Goal: Task Accomplishment & Management: Use online tool/utility

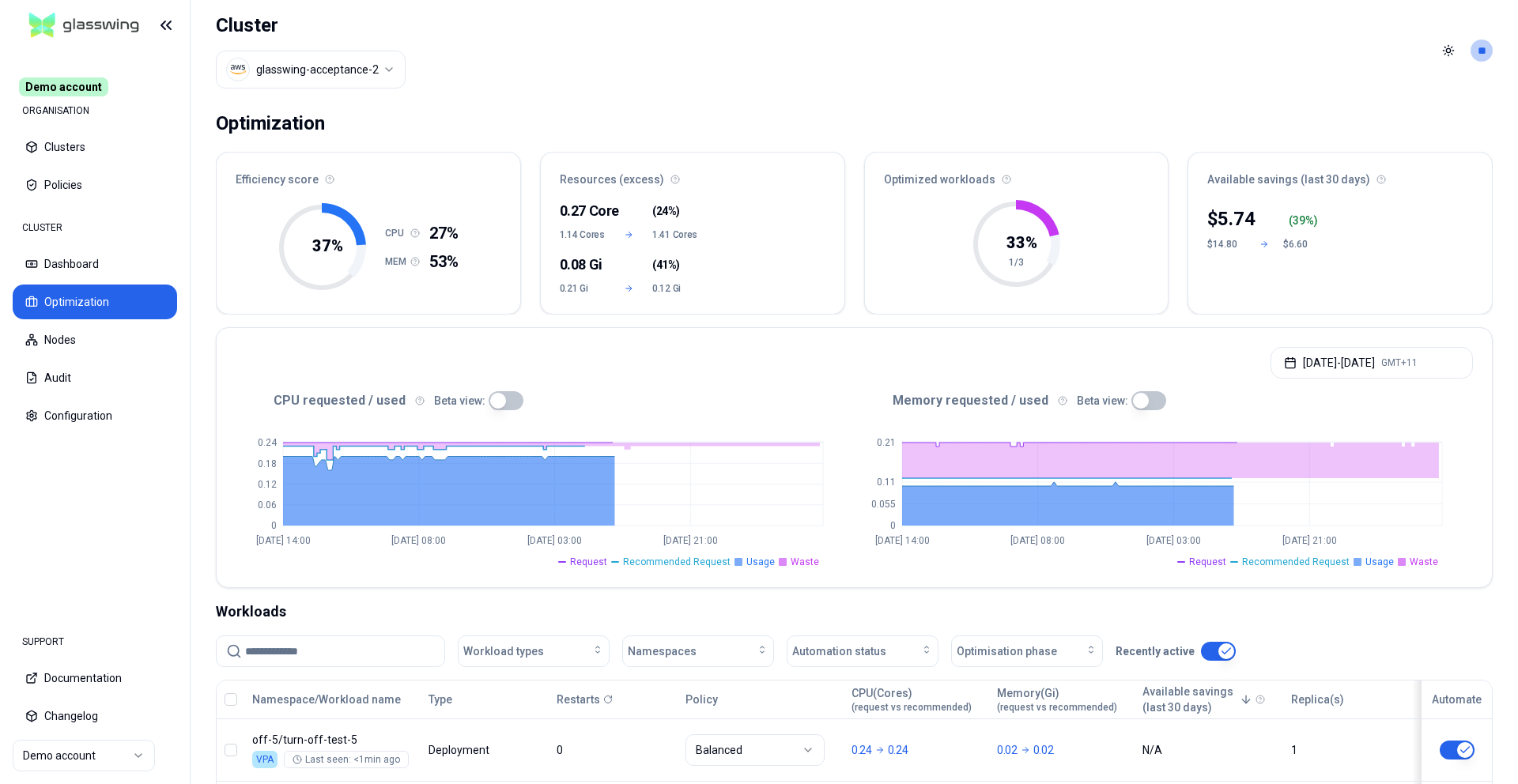
scroll to position [282, 0]
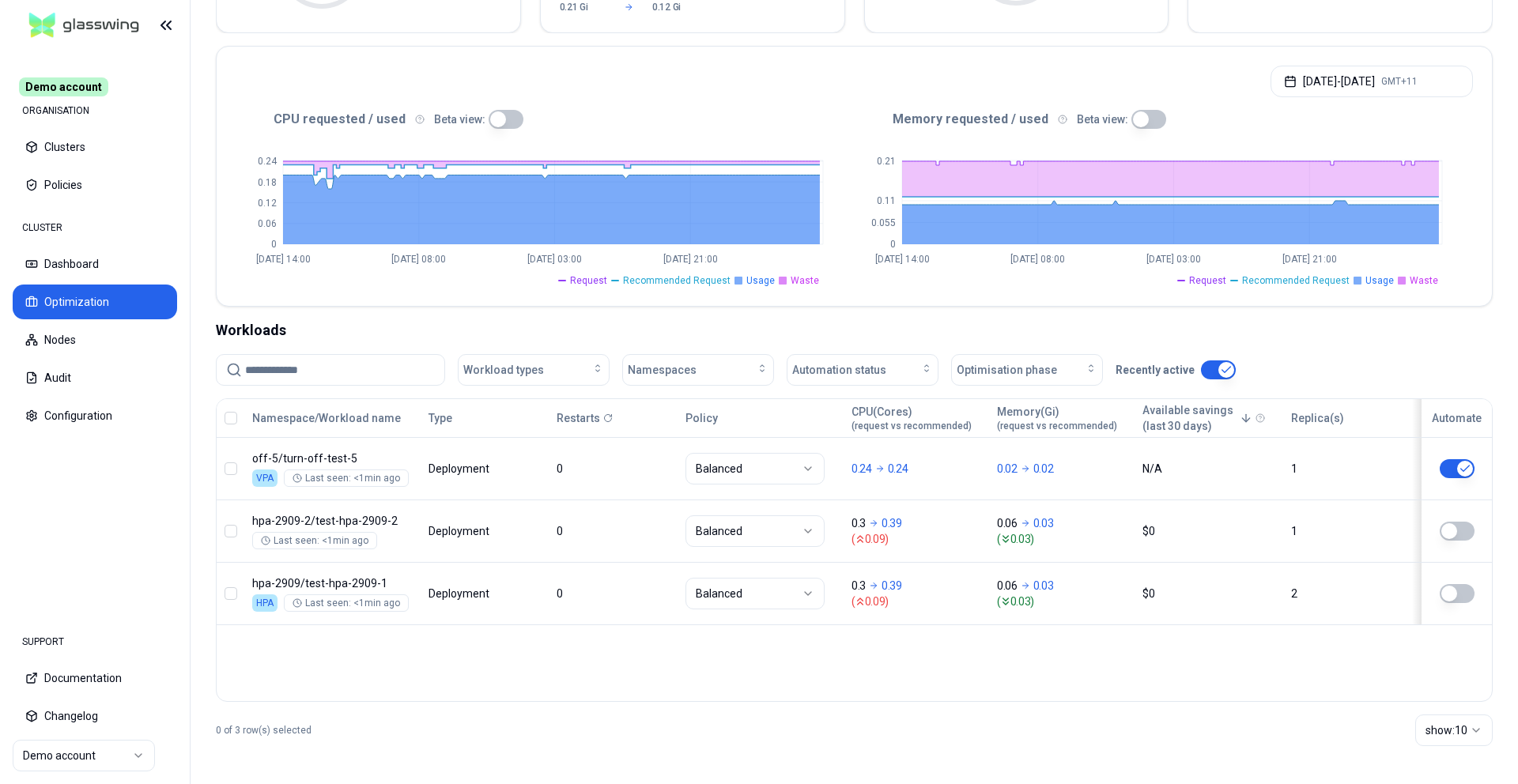
click at [234, 419] on button "button" at bounding box center [231, 418] width 13 height 13
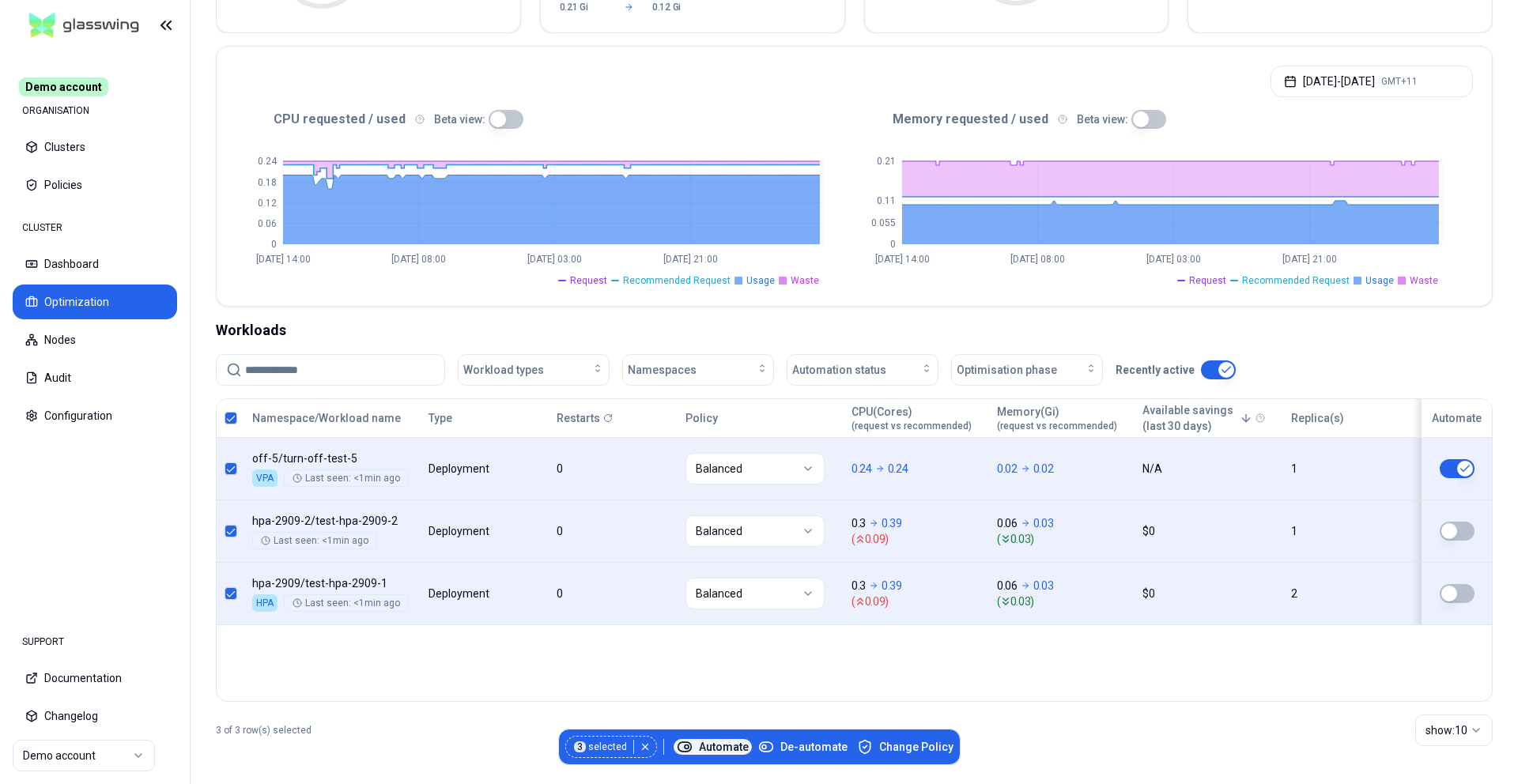
click at [723, 741] on span "Automate" at bounding box center [713, 746] width 72 height 16
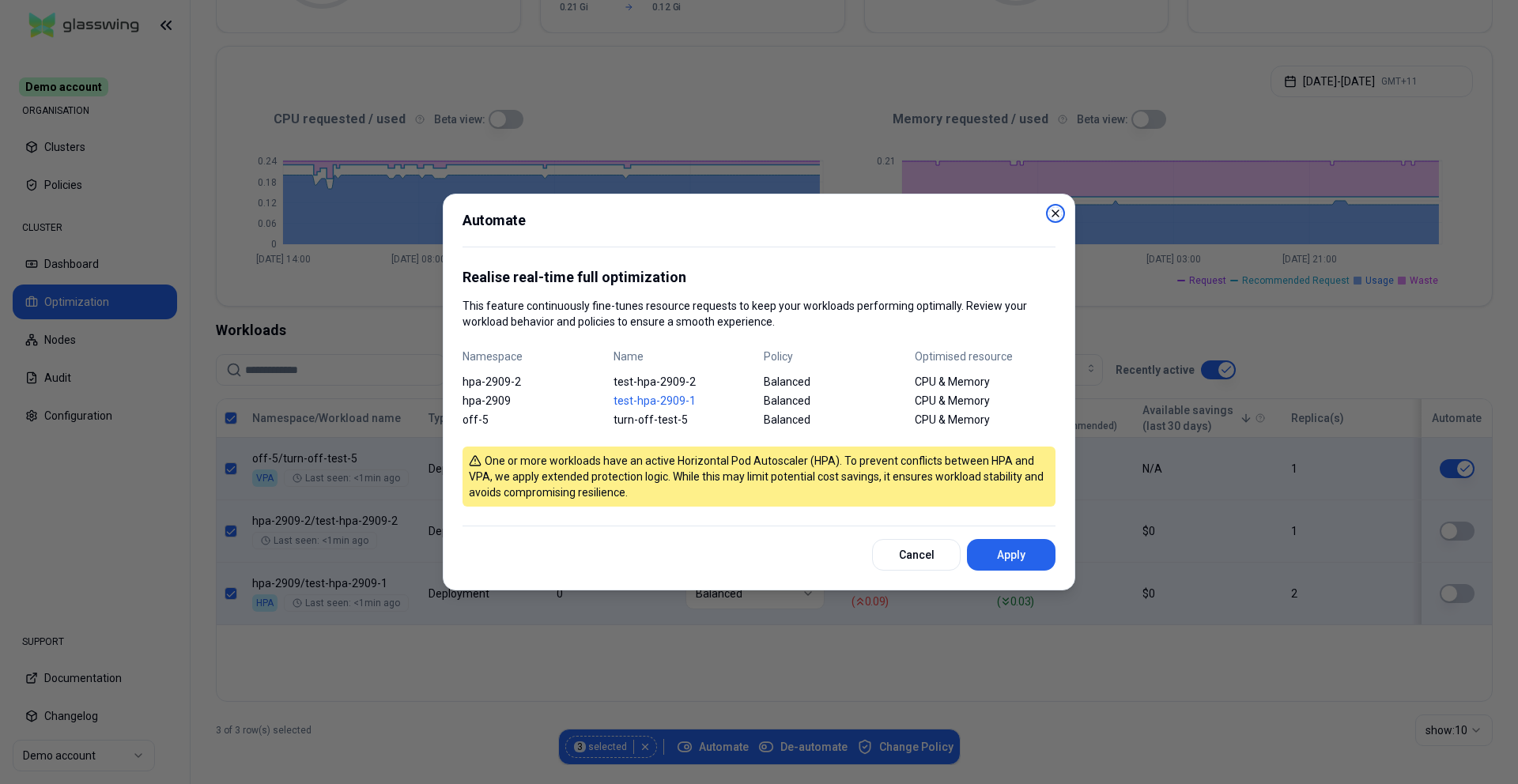
click at [1051, 211] on icon "button" at bounding box center [1056, 213] width 13 height 13
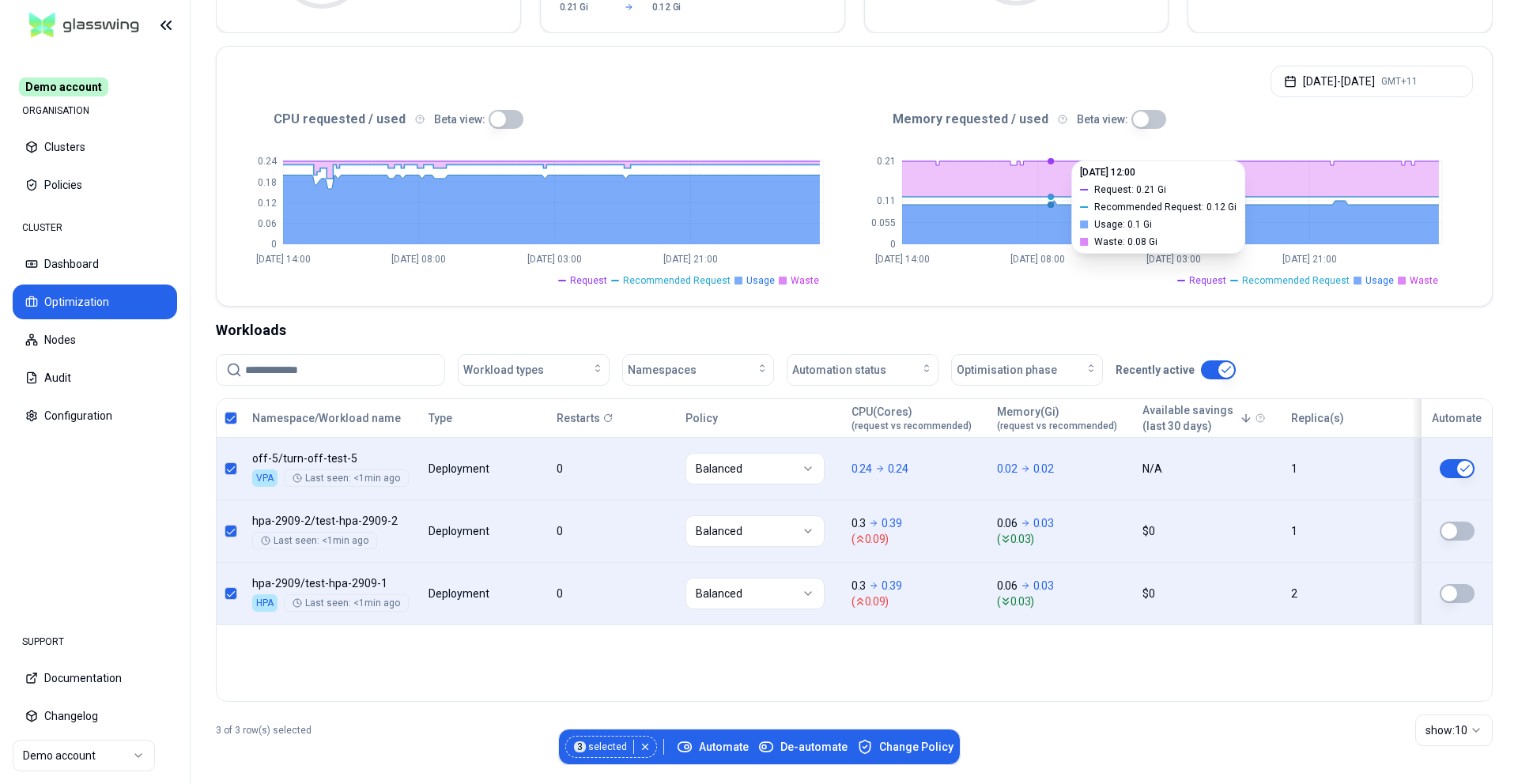
scroll to position [0, 0]
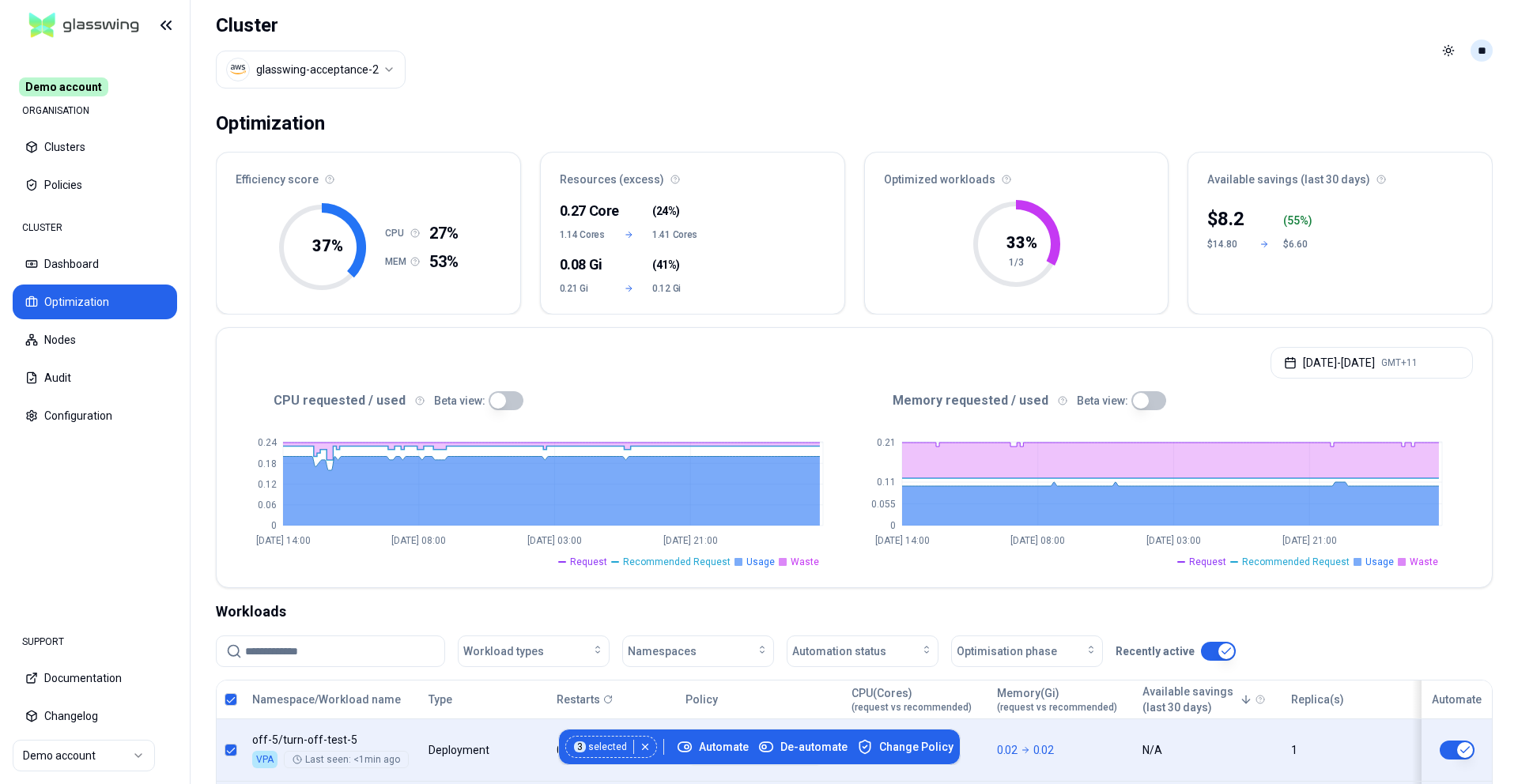
click at [1481, 48] on html "Demo account ORGANISATION Clusters Policies CLUSTER Dashboard Optimization Node…" at bounding box center [759, 392] width 1518 height 784
click at [1422, 143] on div "Logout" at bounding box center [1404, 153] width 169 height 25
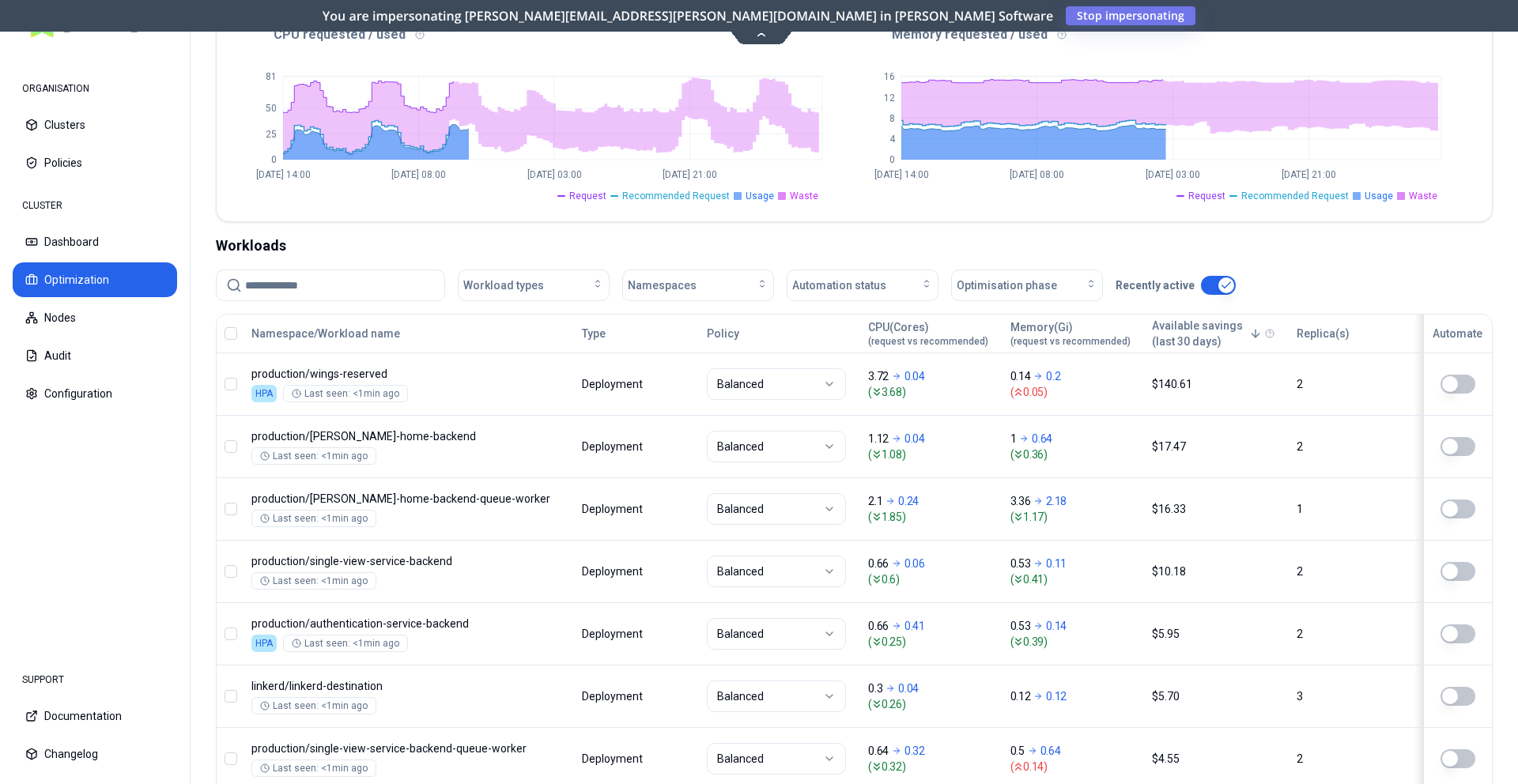
scroll to position [485, 0]
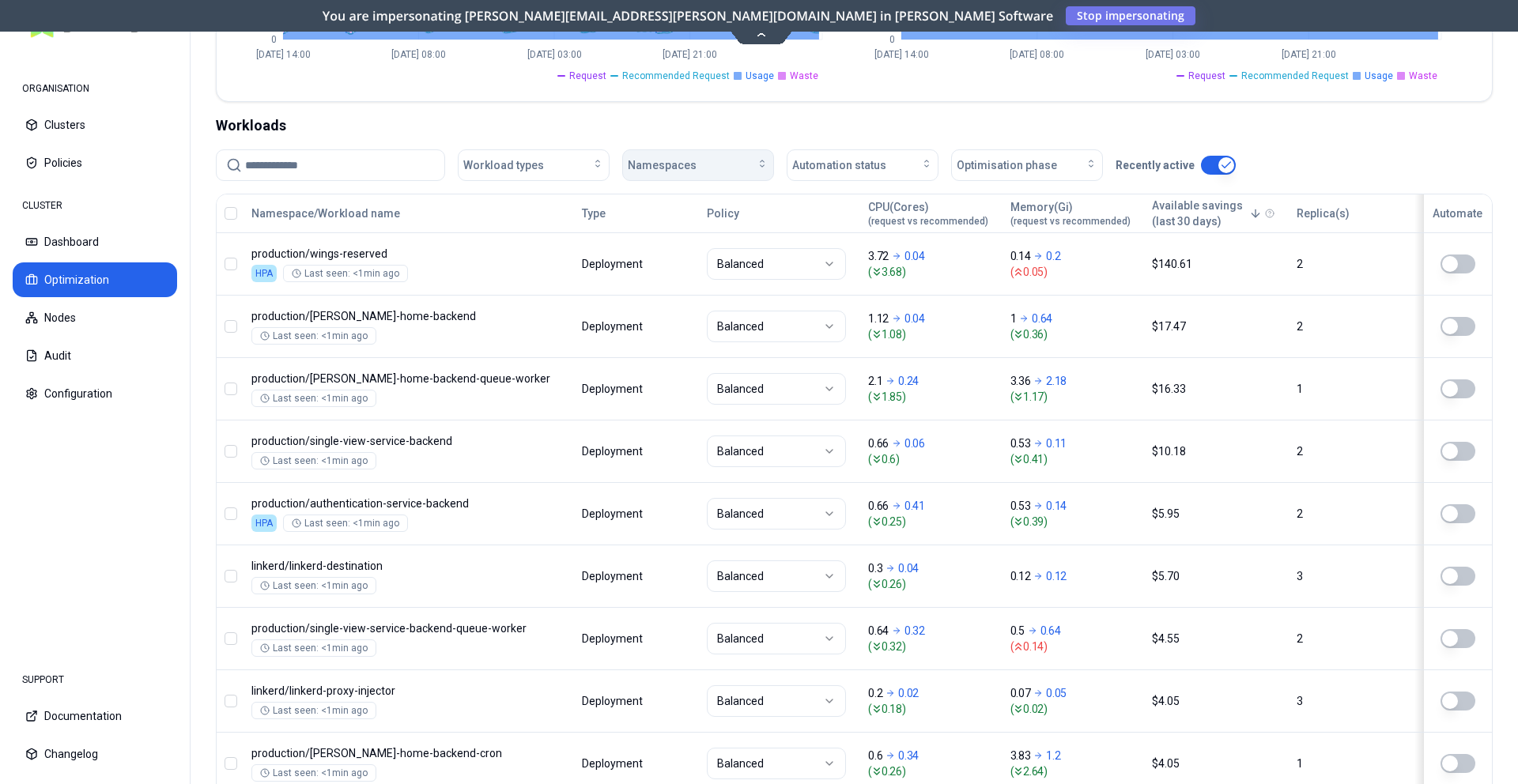
click at [682, 163] on span "Namespaces" at bounding box center [662, 164] width 68 height 16
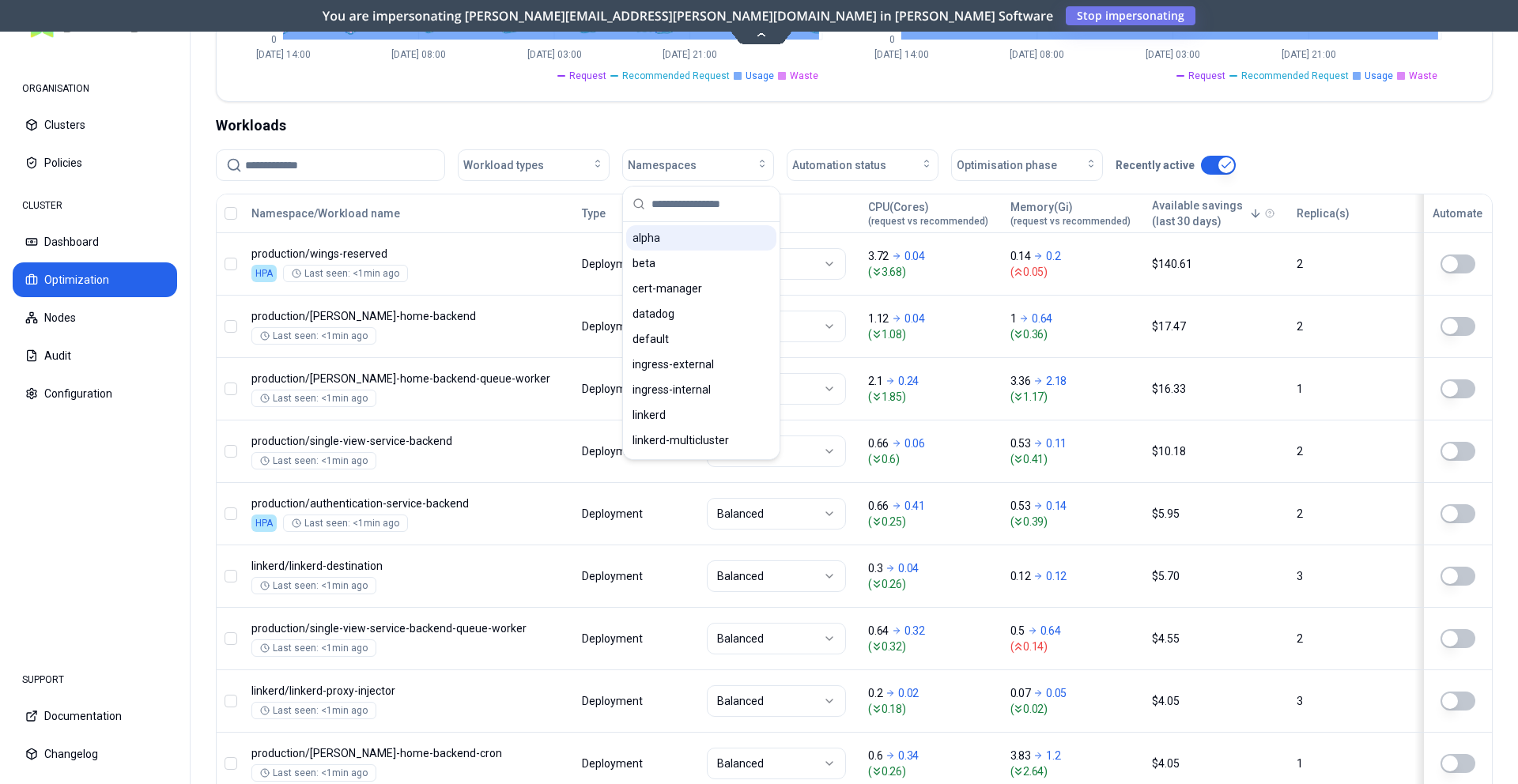
click at [679, 235] on div "alpha" at bounding box center [701, 237] width 151 height 25
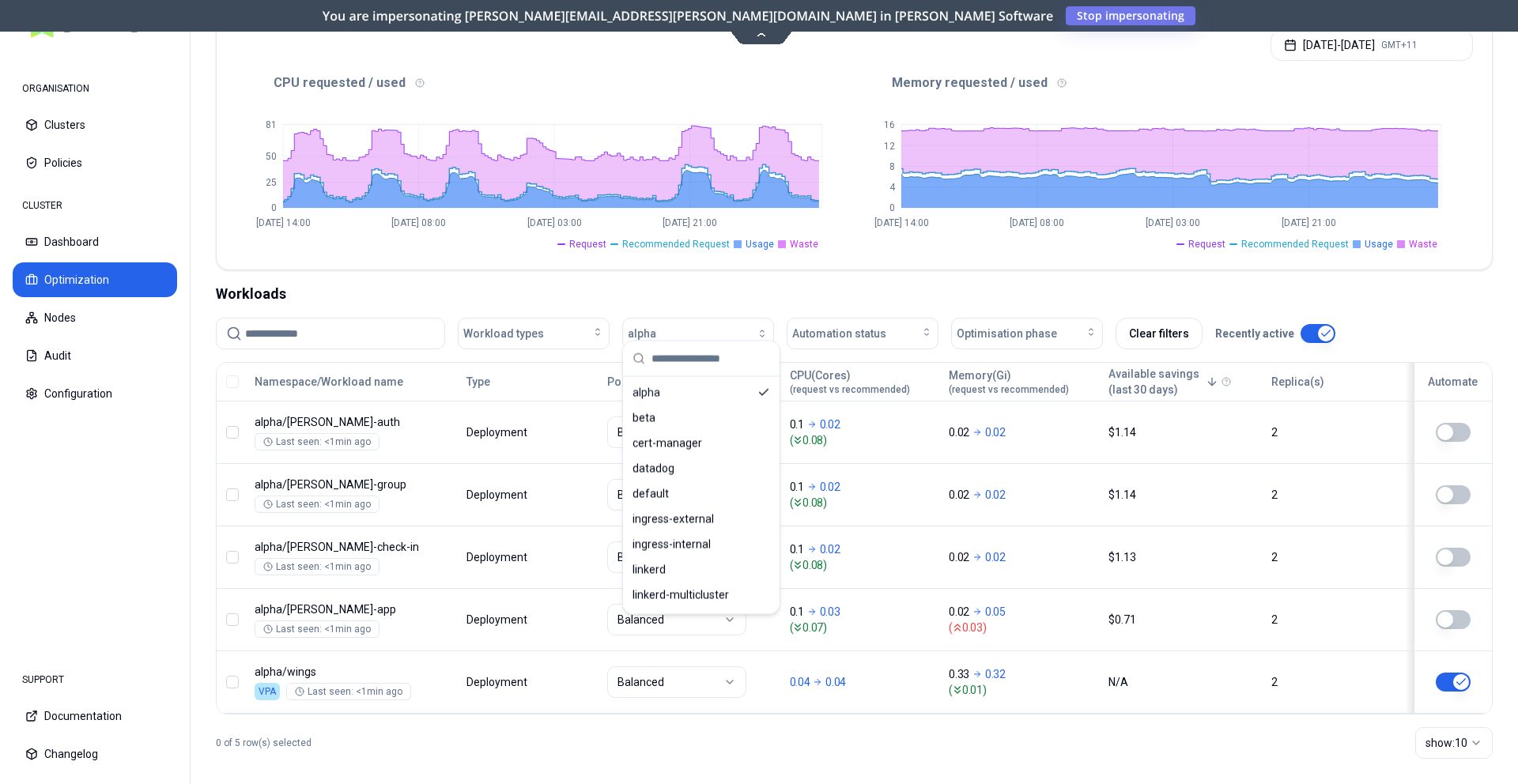
scroll to position [330, 0]
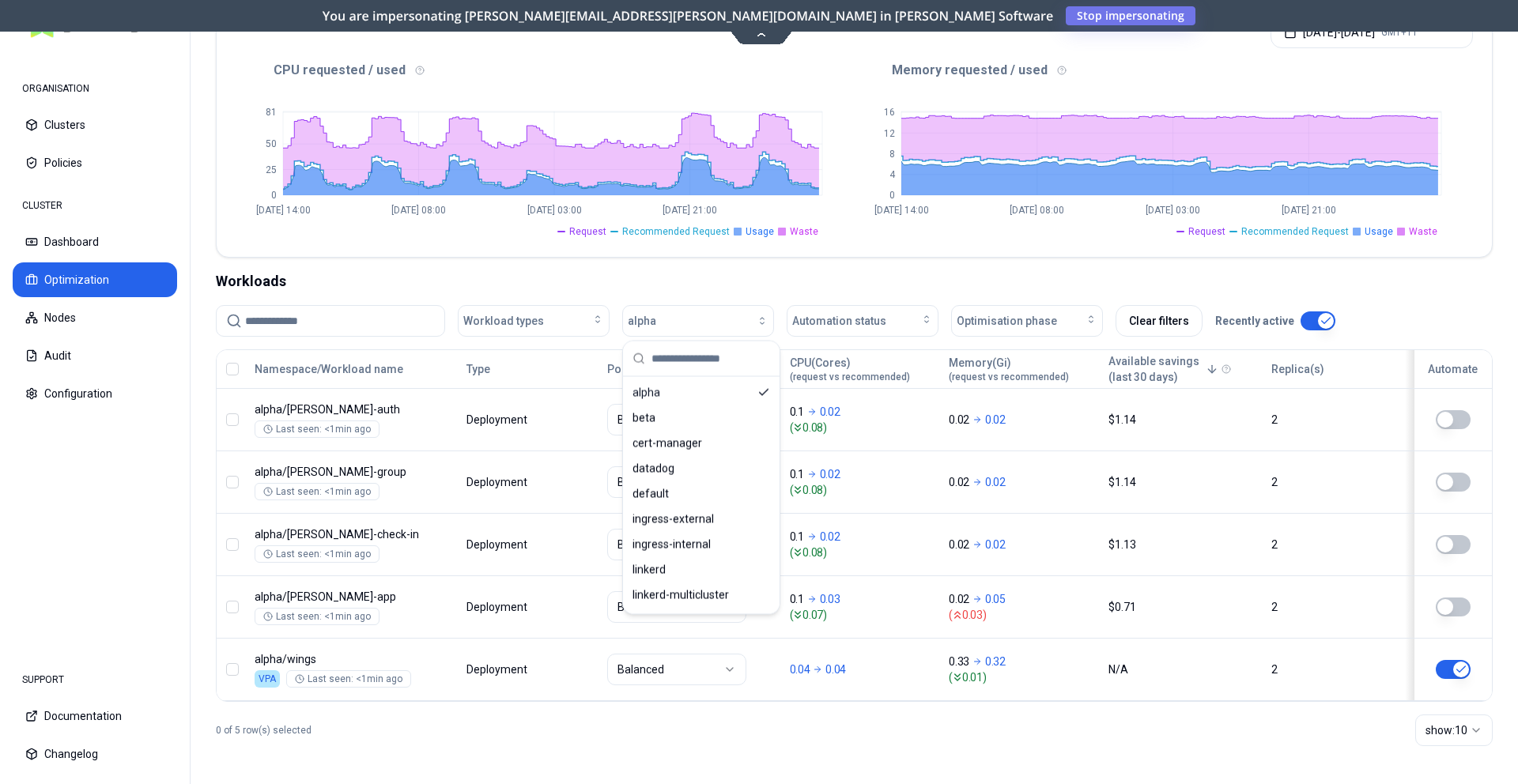
click at [604, 263] on div "Optimization Efficiency score 23 % CPU 26% MEM 19% Resources (excess) 23.55 Cor…" at bounding box center [854, 277] width 1328 height 1013
click at [233, 370] on button "button" at bounding box center [233, 369] width 13 height 13
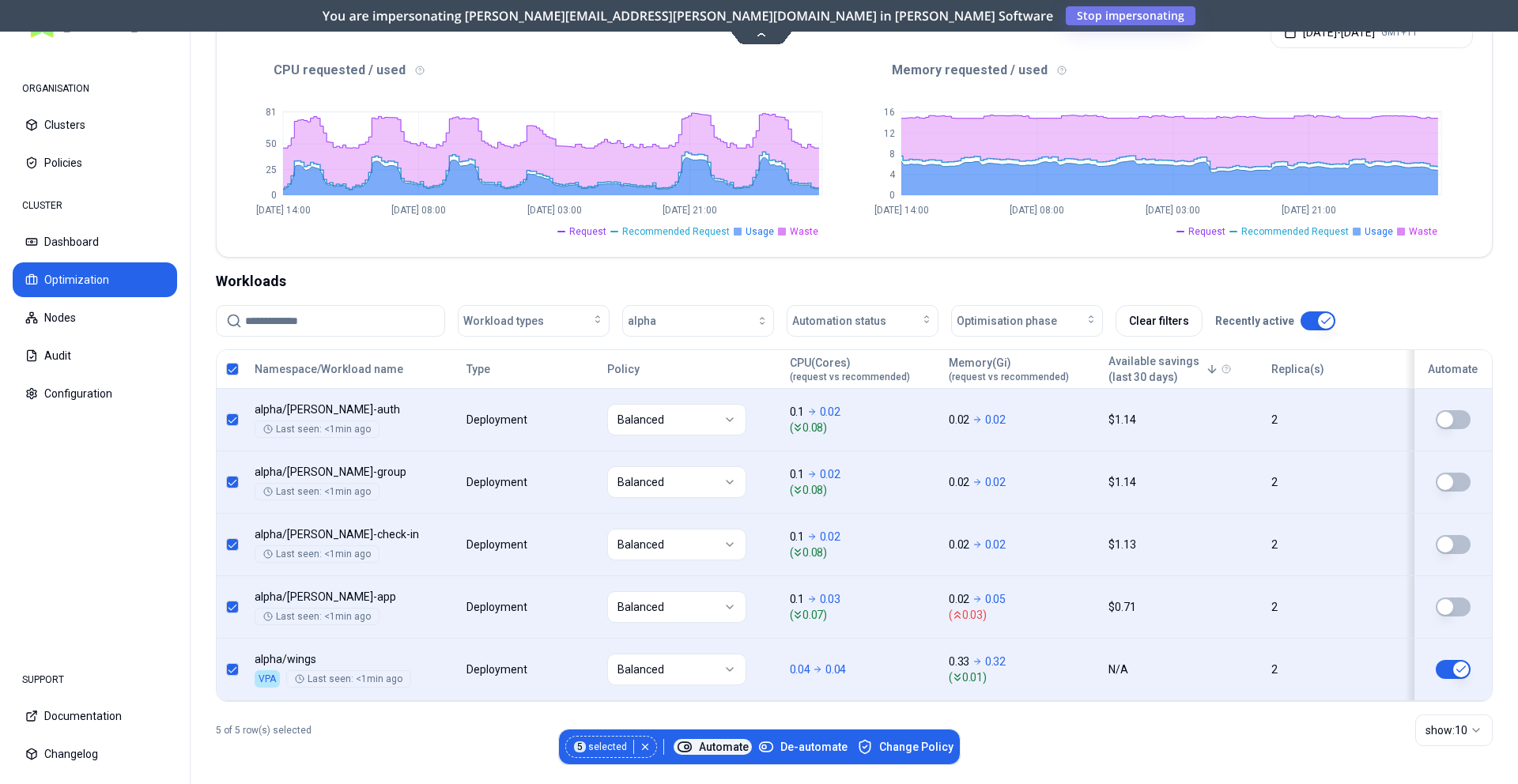
click at [726, 742] on span "Automate" at bounding box center [713, 746] width 72 height 16
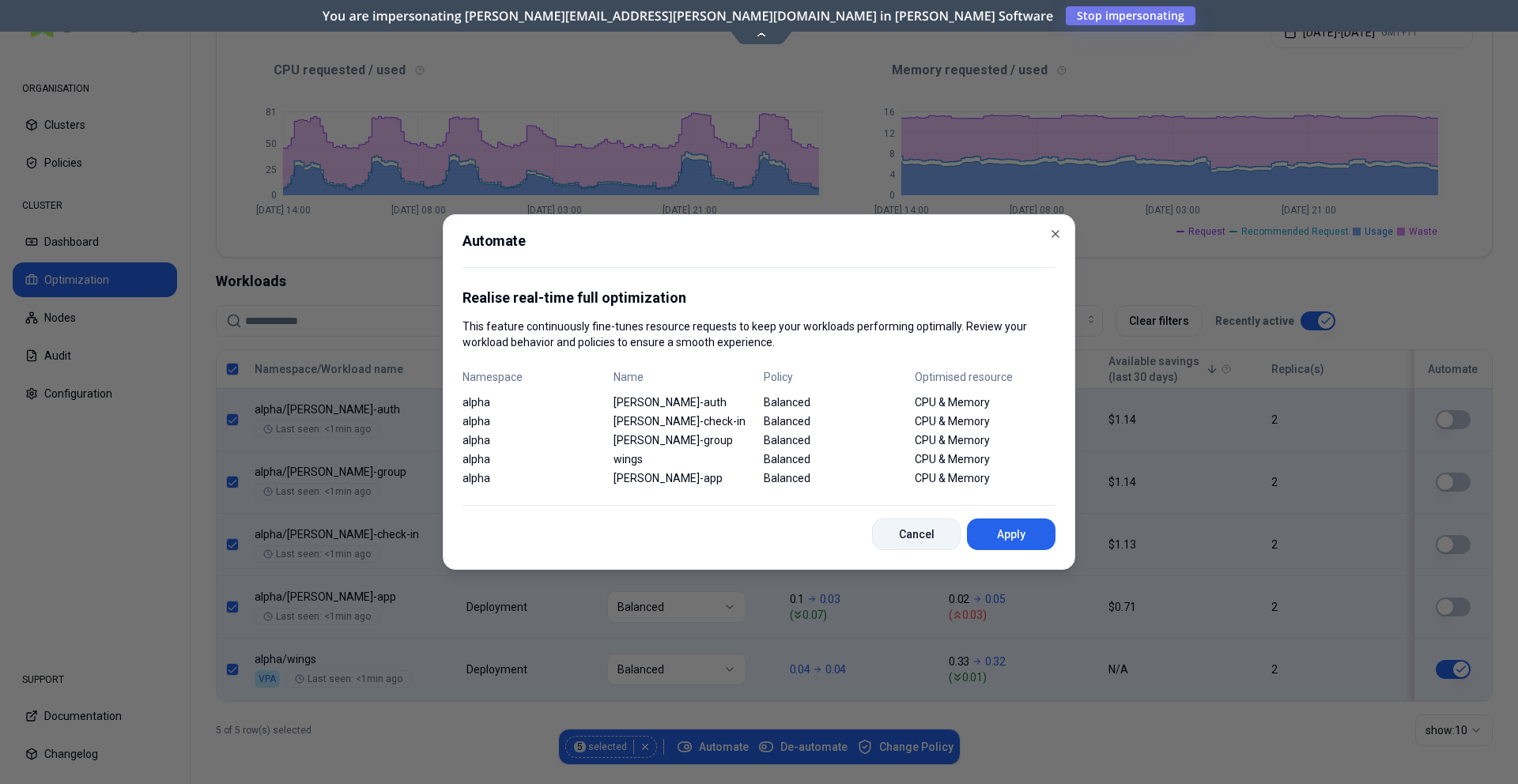
click at [897, 532] on button "Cancel" at bounding box center [917, 535] width 89 height 31
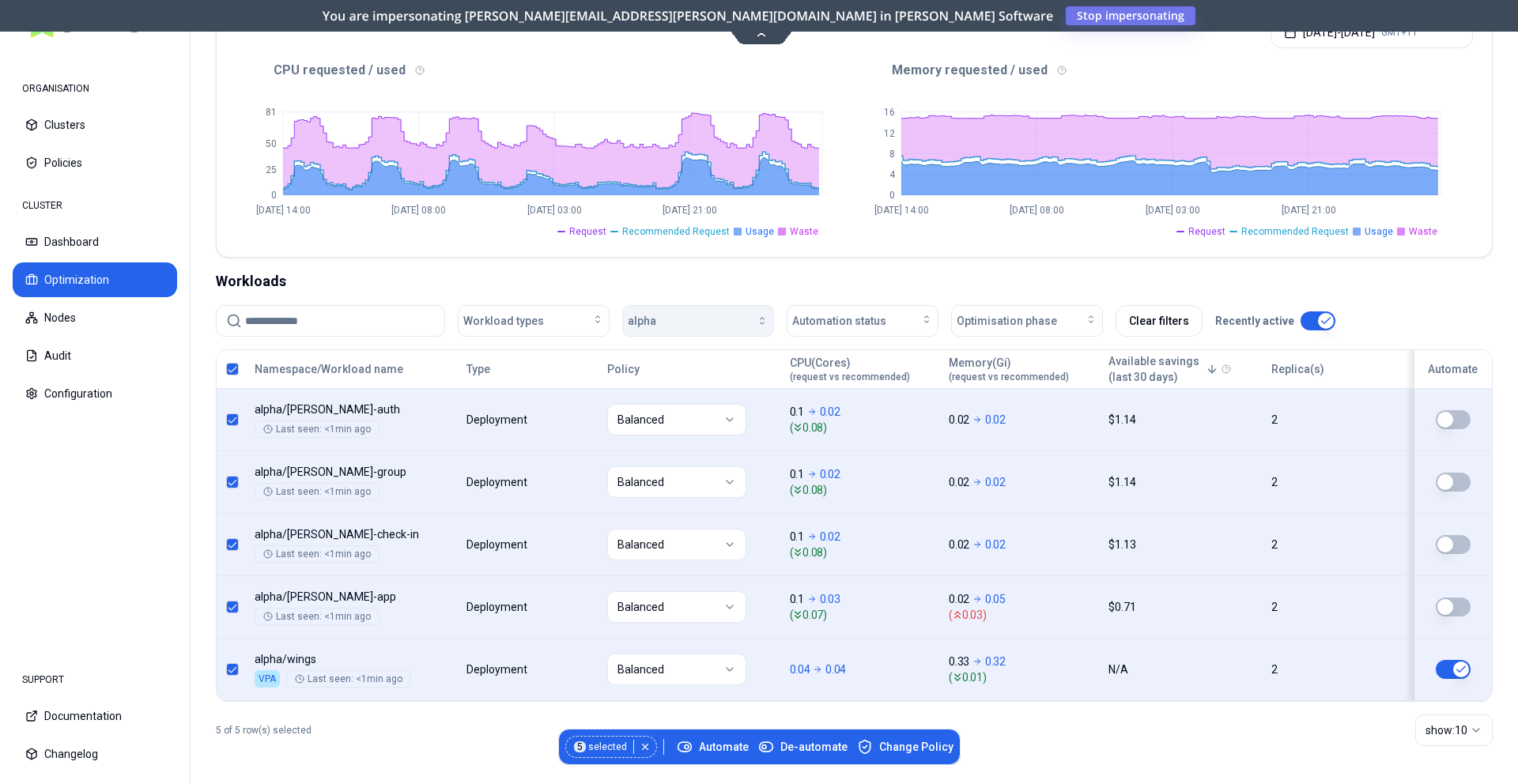
click at [673, 316] on div "button" at bounding box center [712, 321] width 113 height 13
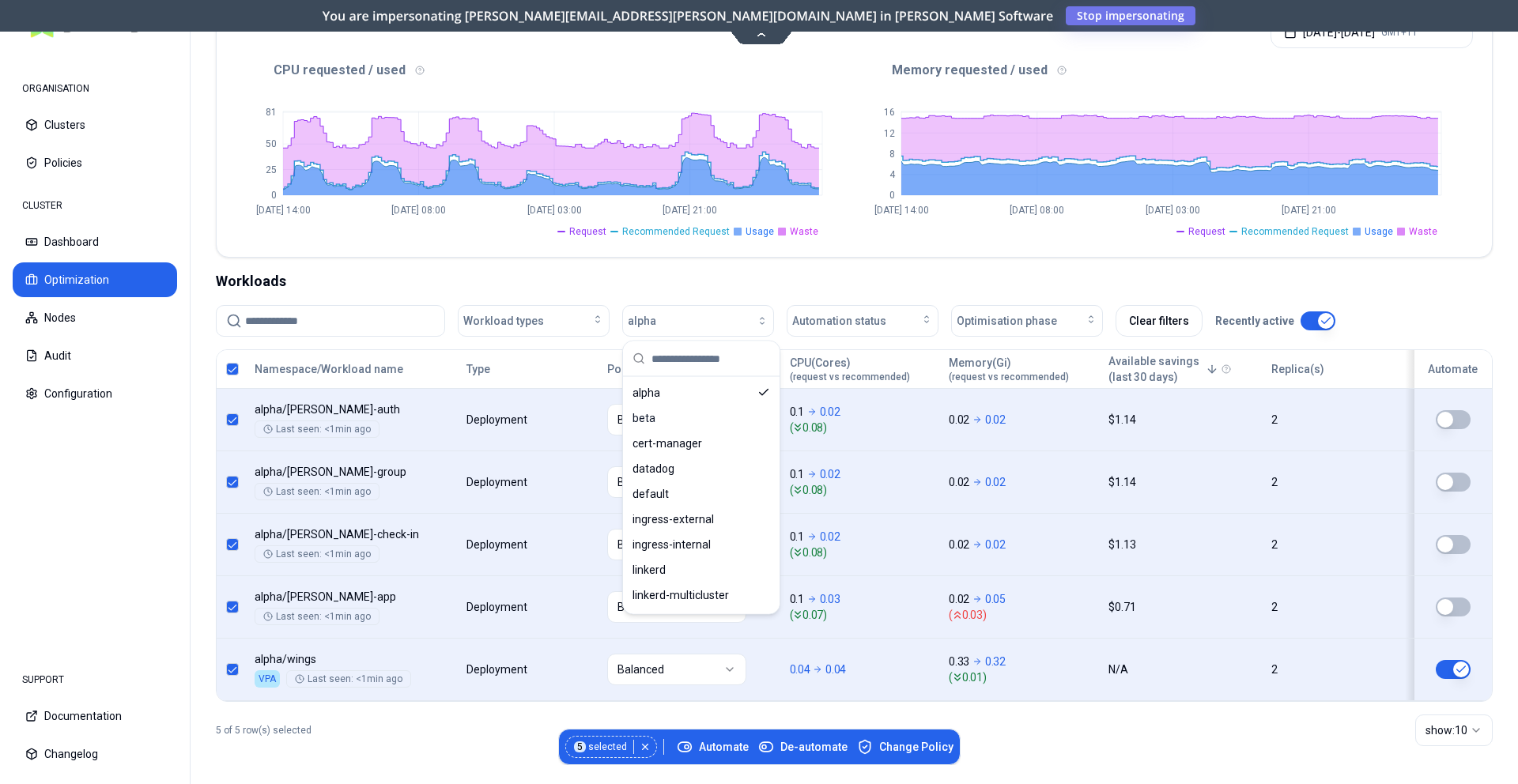
scroll to position [0, 0]
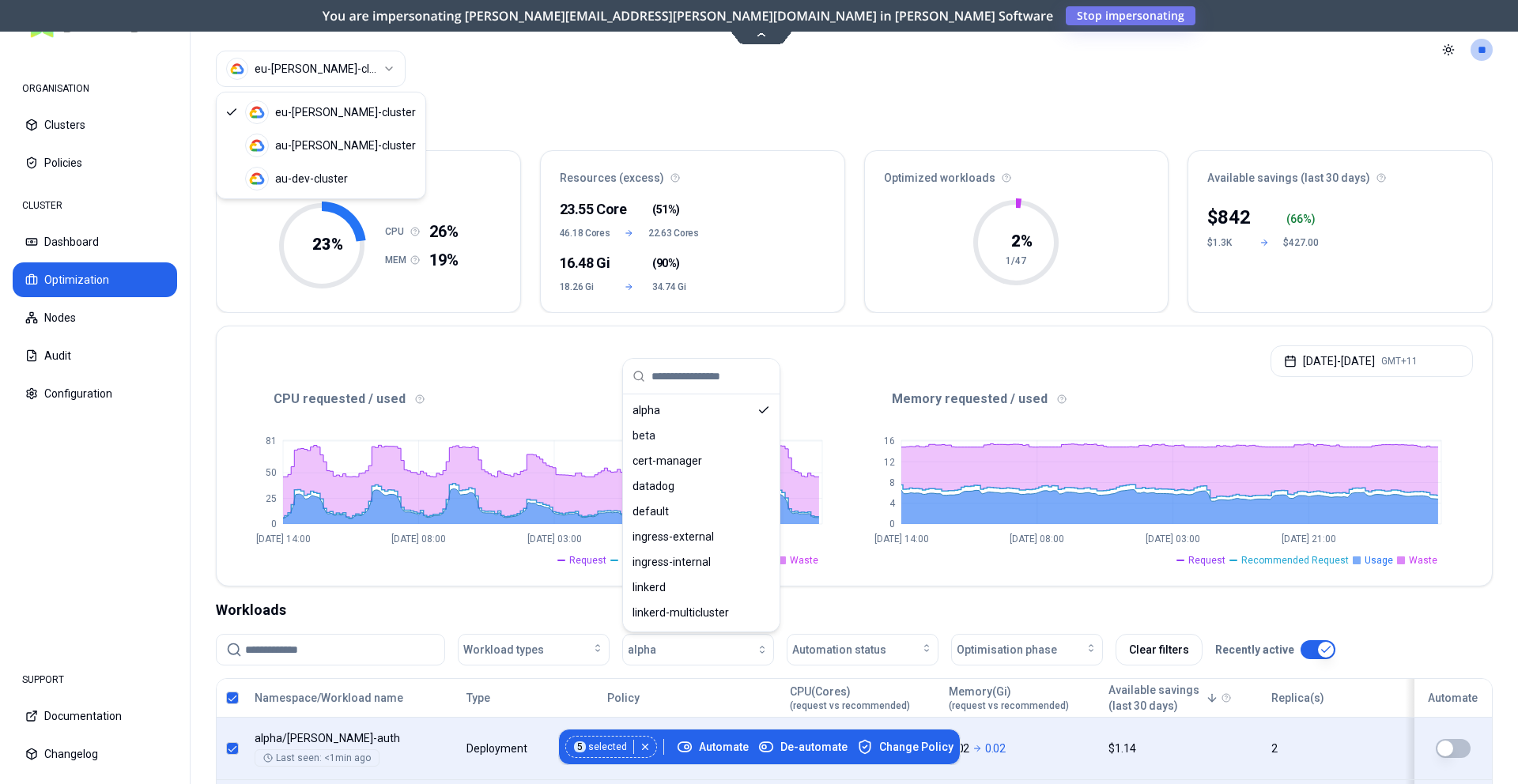
click at [334, 55] on html "ORGANISATION Clusters Policies CLUSTER Dashboard Optimization Nodes Audit Confi…" at bounding box center [759, 392] width 1518 height 784
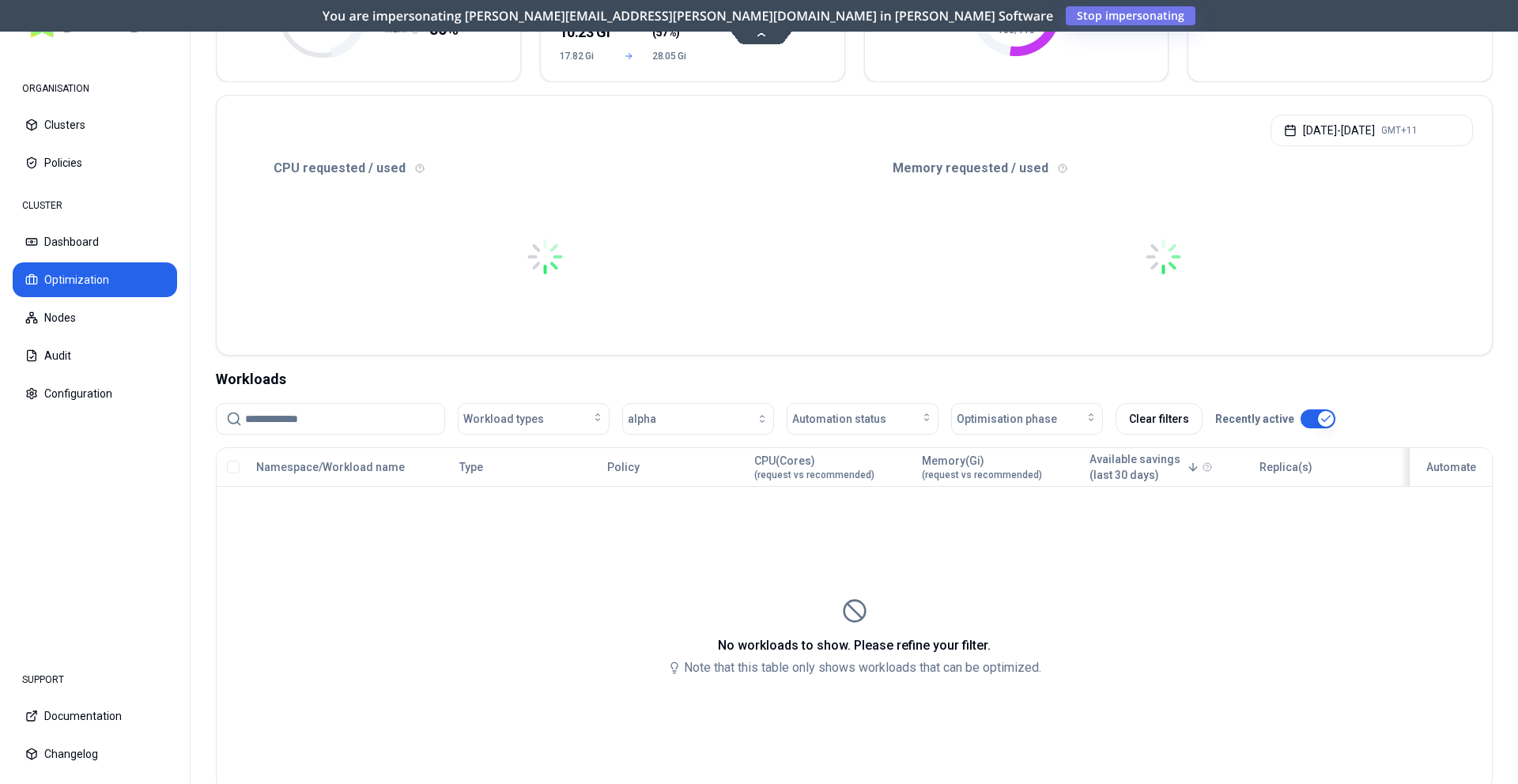
scroll to position [321, 0]
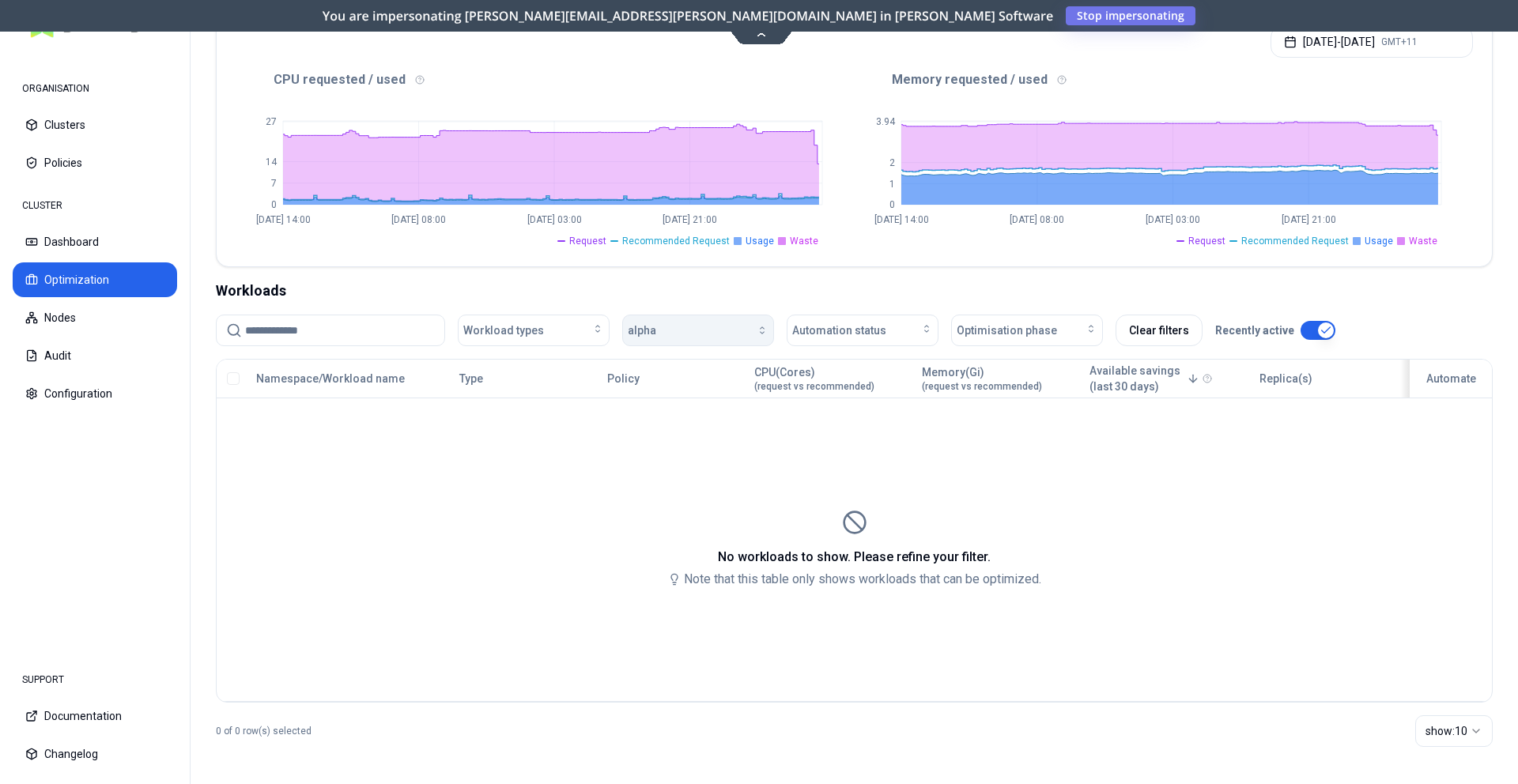
click at [642, 318] on button "alpha" at bounding box center [698, 331] width 152 height 31
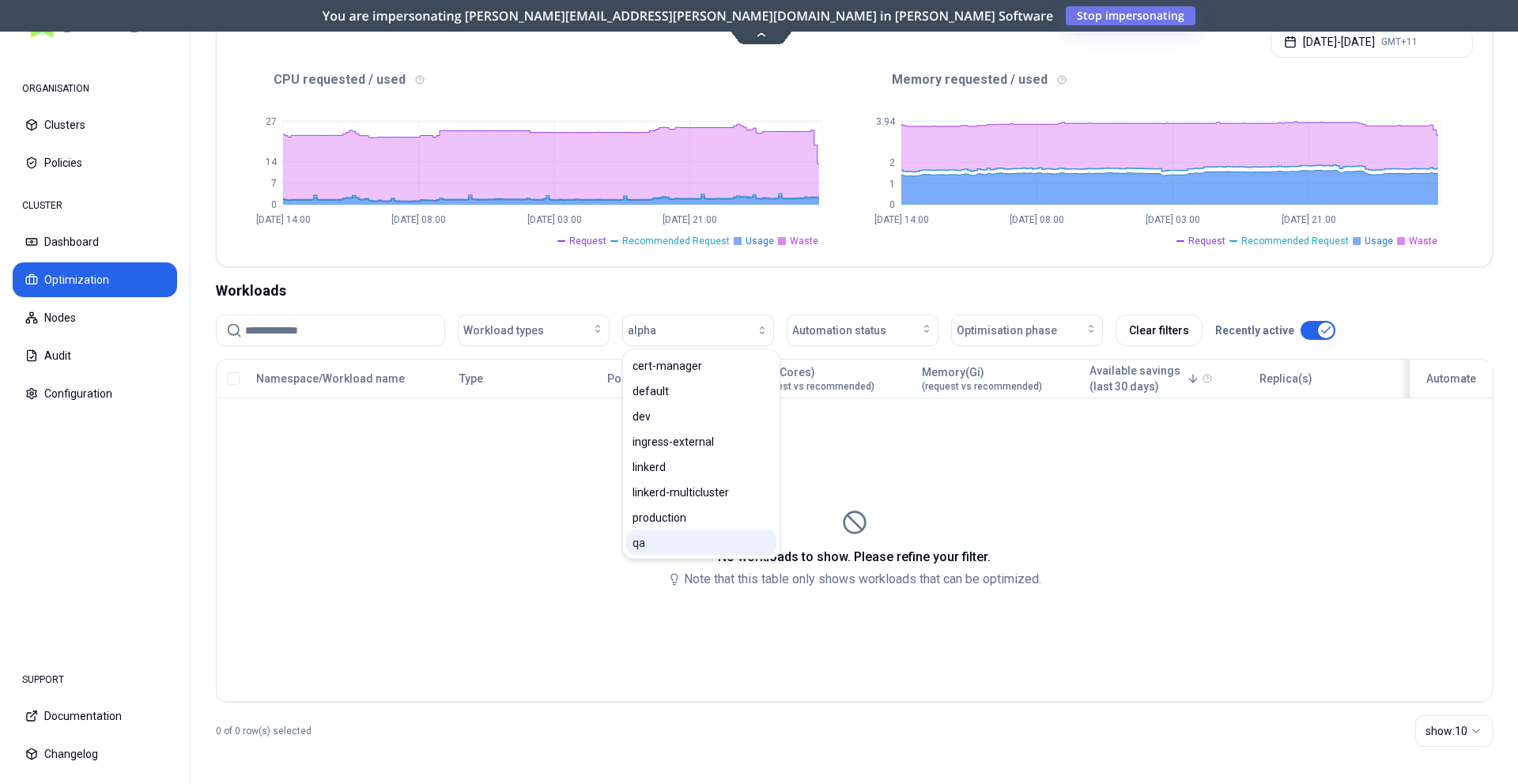
click at [666, 537] on div "qa" at bounding box center [701, 542] width 151 height 25
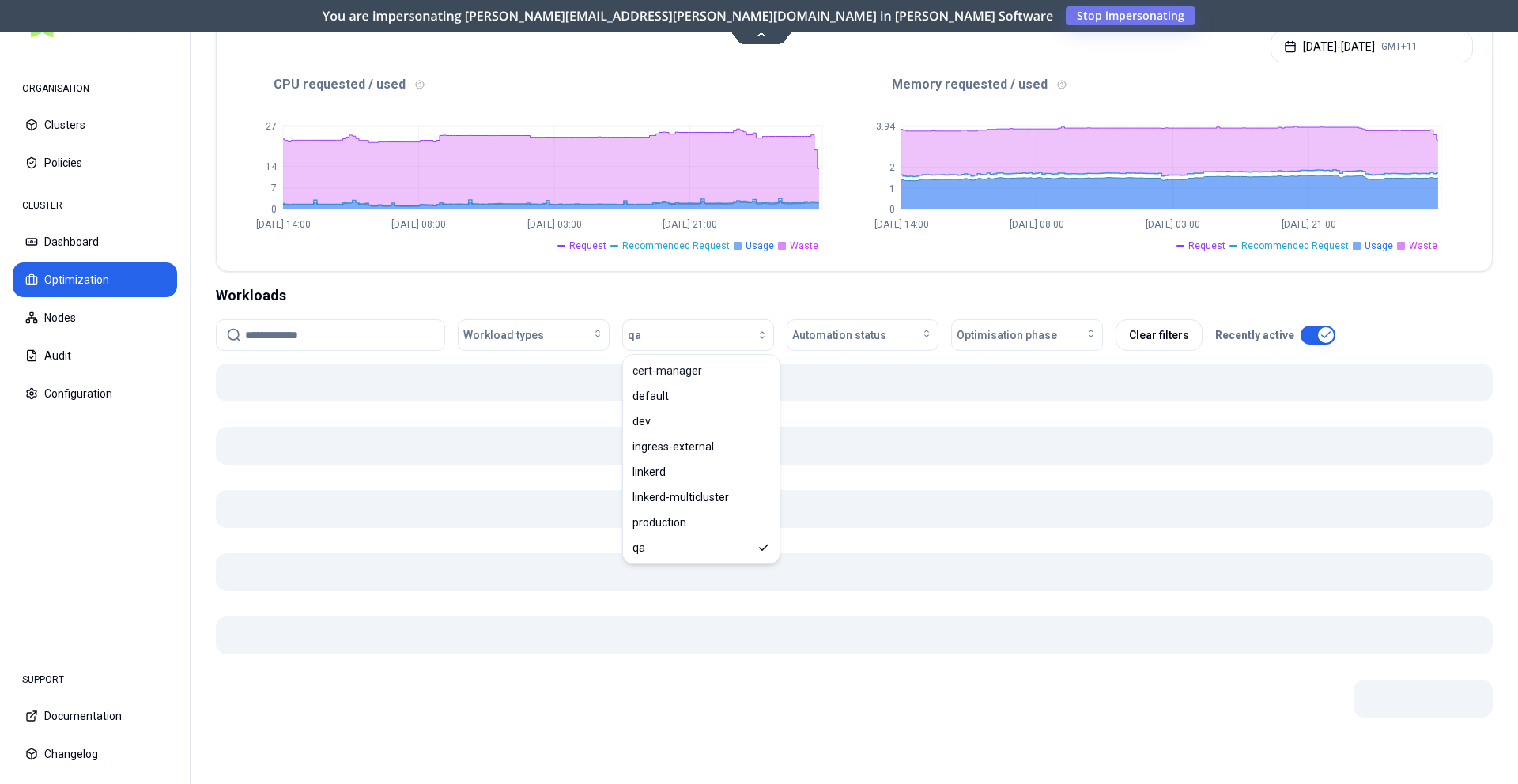
click at [713, 300] on div "Workloads" at bounding box center [855, 296] width 1277 height 22
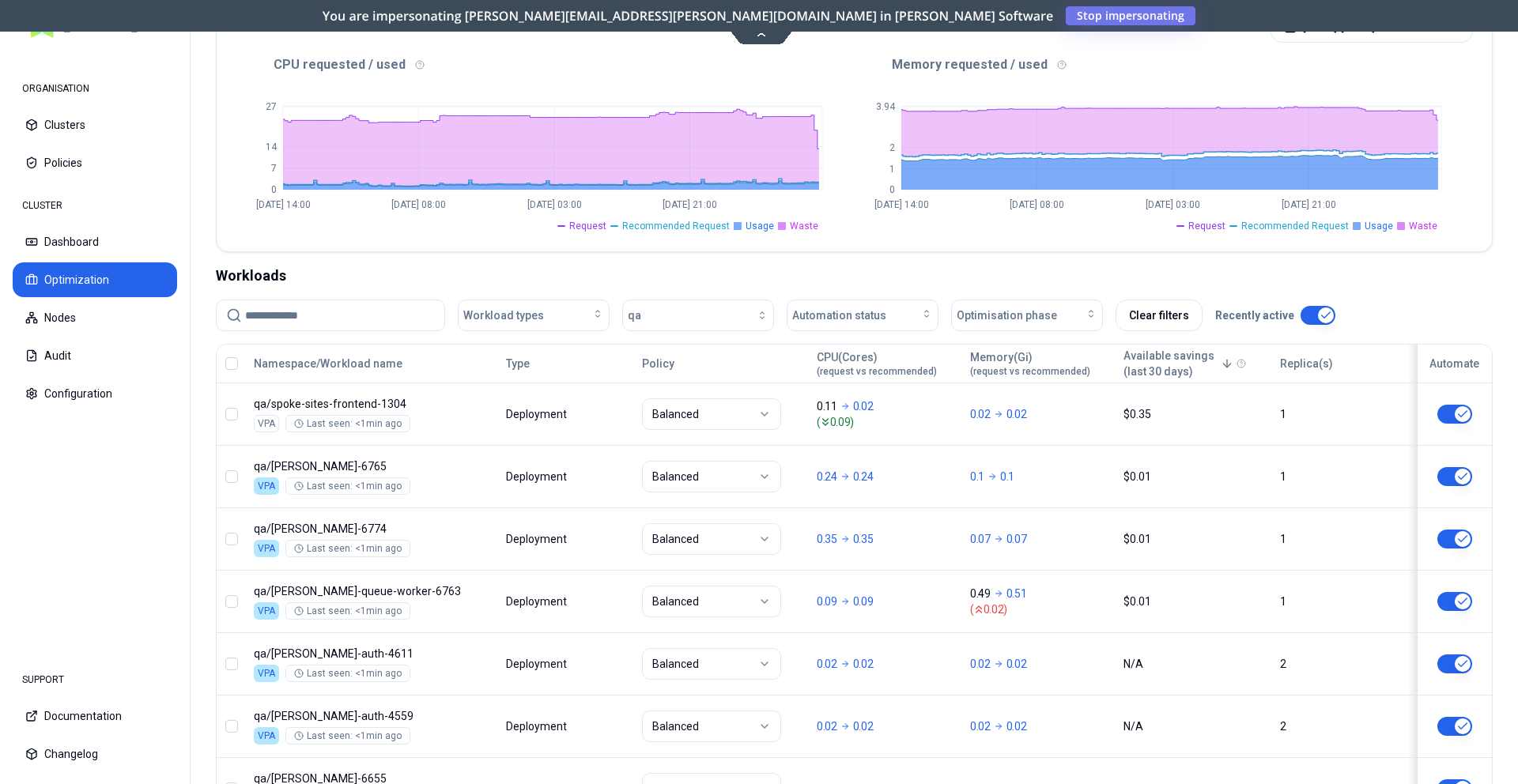
scroll to position [91, 0]
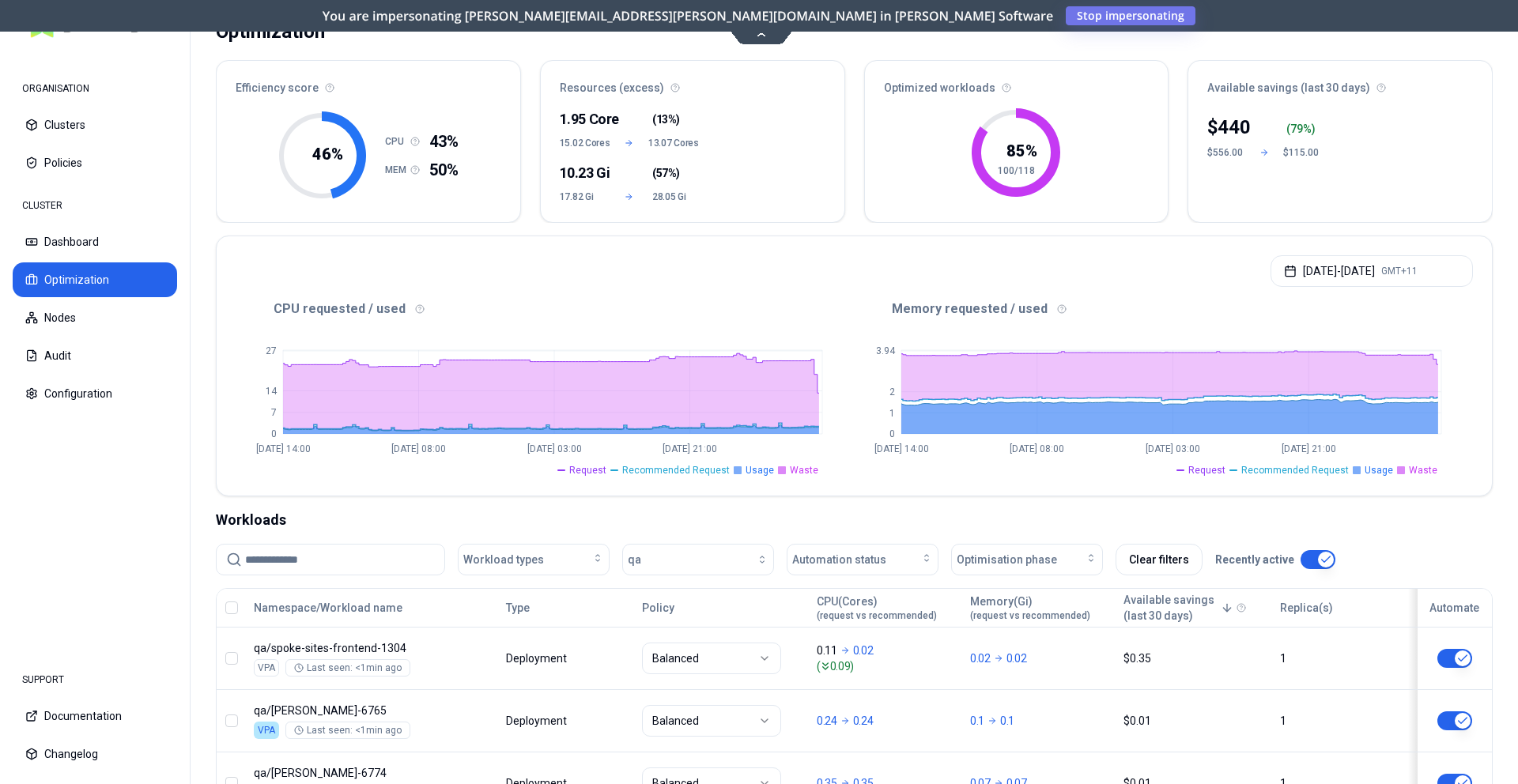
click at [236, 602] on button "button" at bounding box center [232, 608] width 13 height 13
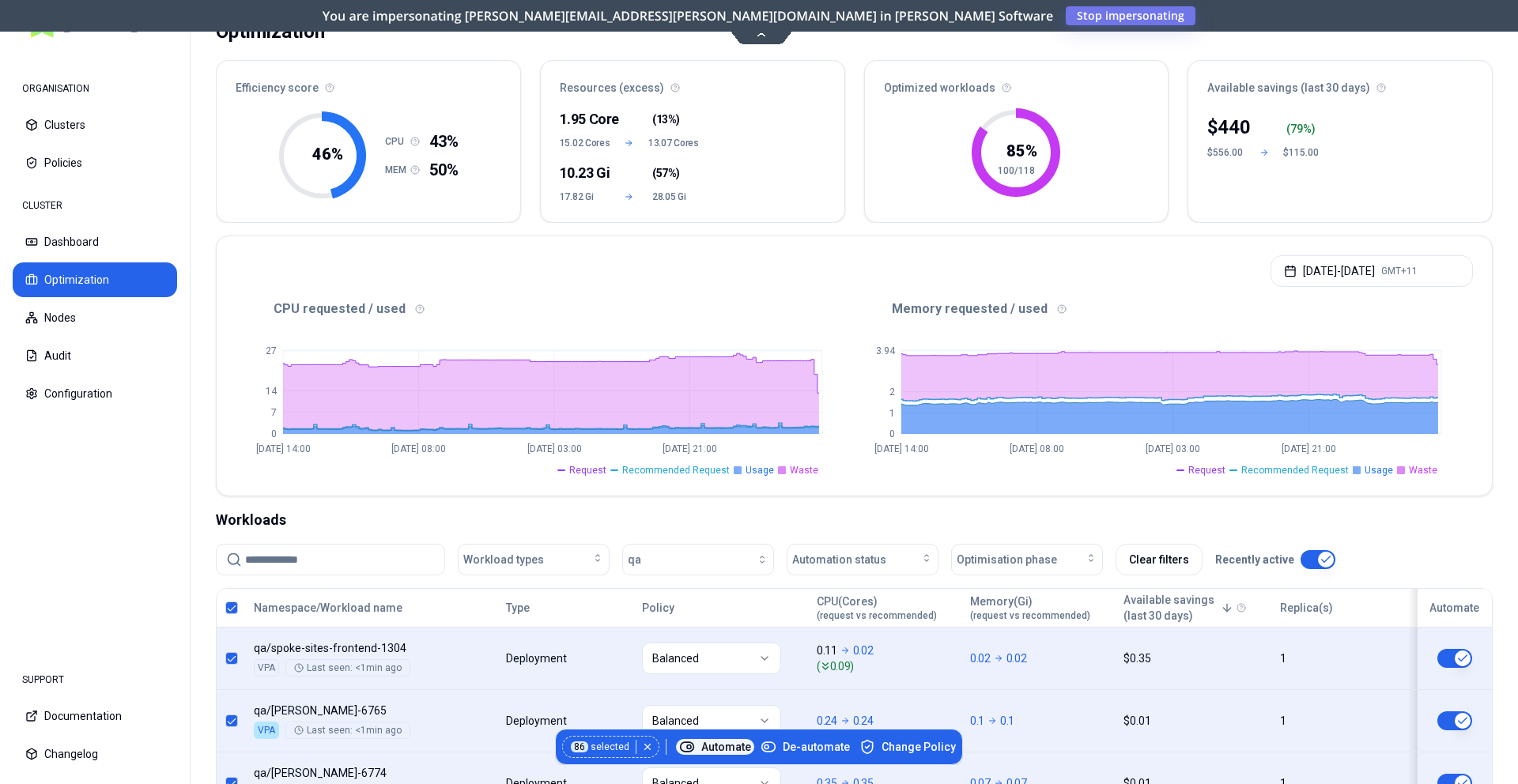
click at [716, 740] on span "Automate" at bounding box center [715, 746] width 72 height 16
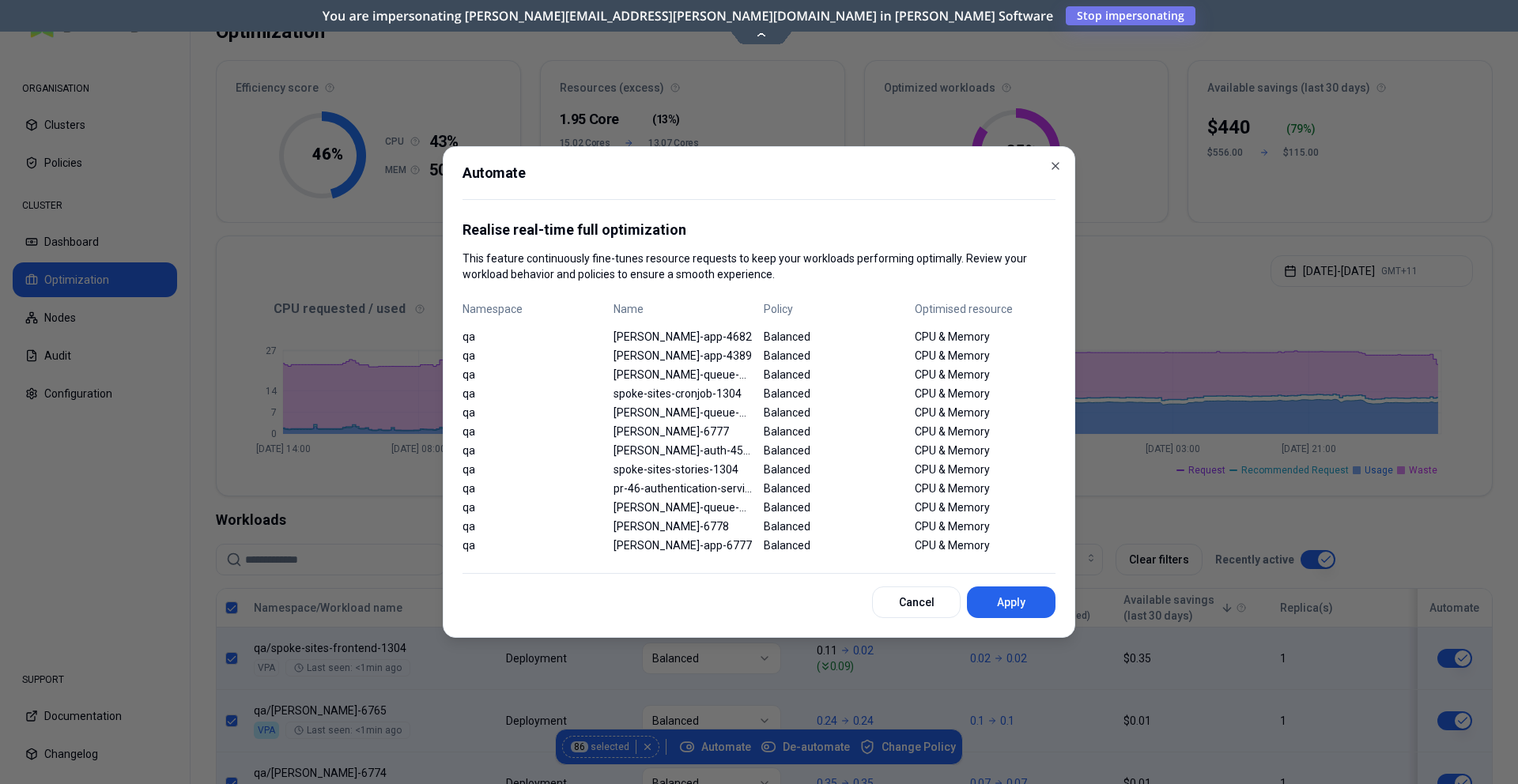
scroll to position [1051, 0]
